Goal: Navigation & Orientation: Find specific page/section

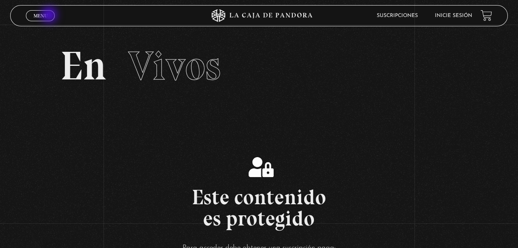
click at [50, 16] on link "Menu Cerrar" at bounding box center [40, 15] width 29 height 11
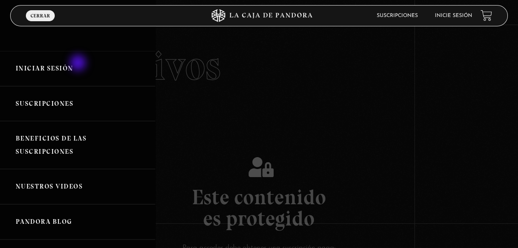
click at [79, 63] on link "Iniciar Sesión" at bounding box center [77, 68] width 155 height 35
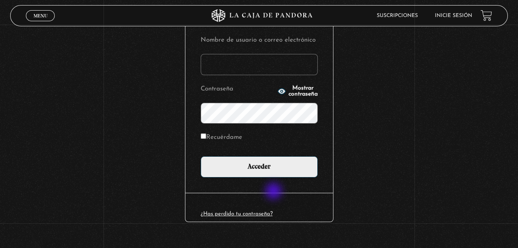
scroll to position [115, 0]
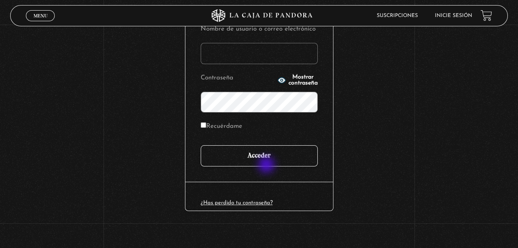
type input "[EMAIL_ADDRESS][DOMAIN_NAME]"
click at [270, 159] on input "Acceder" at bounding box center [259, 155] width 117 height 21
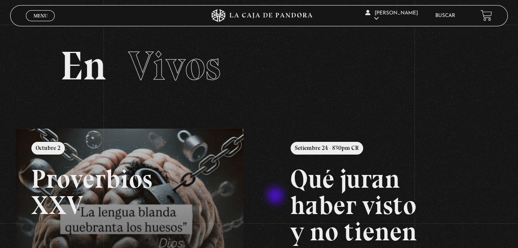
scroll to position [115, 0]
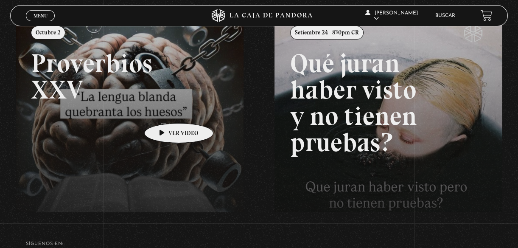
click at [165, 110] on link at bounding box center [275, 137] width 518 height 248
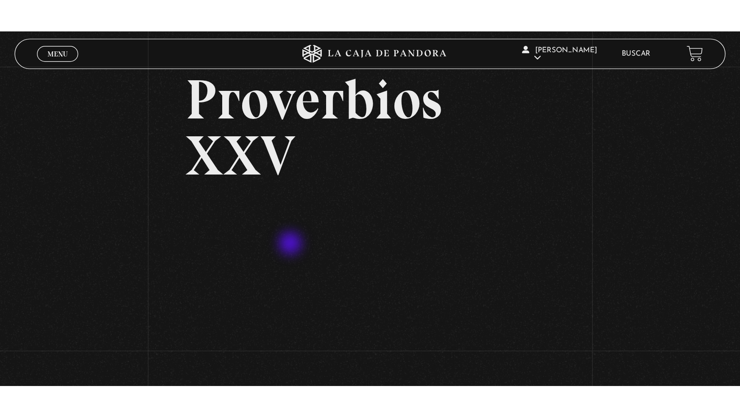
scroll to position [115, 0]
